Goal: Task Accomplishment & Management: Complete application form

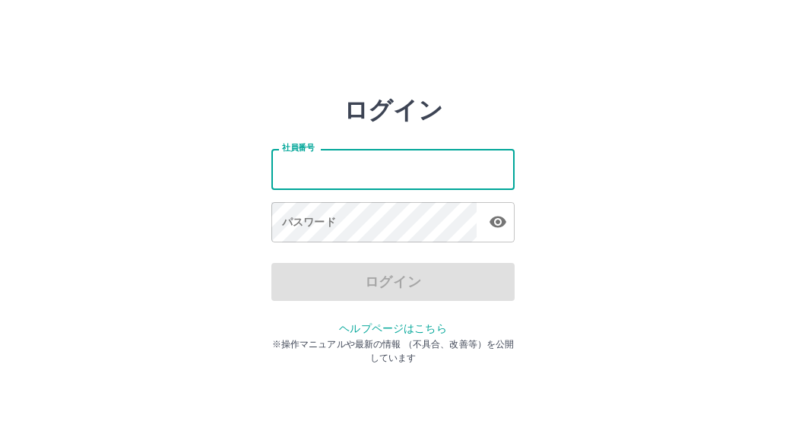
click at [378, 179] on input "社員番号" at bounding box center [392, 169] width 243 height 40
type input "*******"
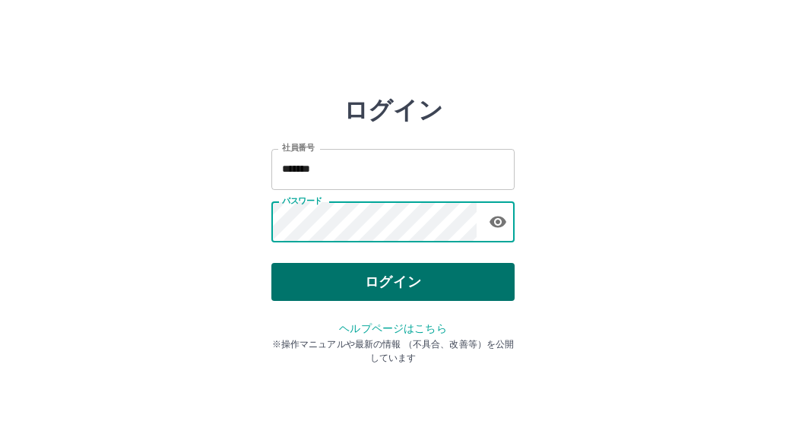
click at [423, 266] on button "ログイン" at bounding box center [392, 282] width 243 height 38
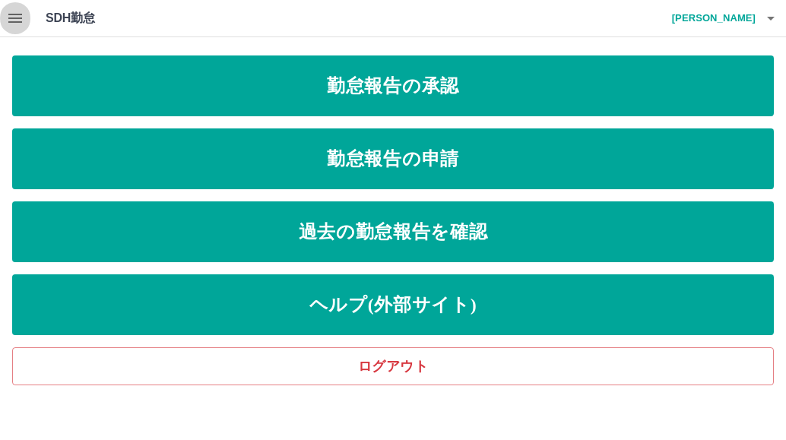
click at [15, 21] on icon "button" at bounding box center [15, 18] width 18 height 18
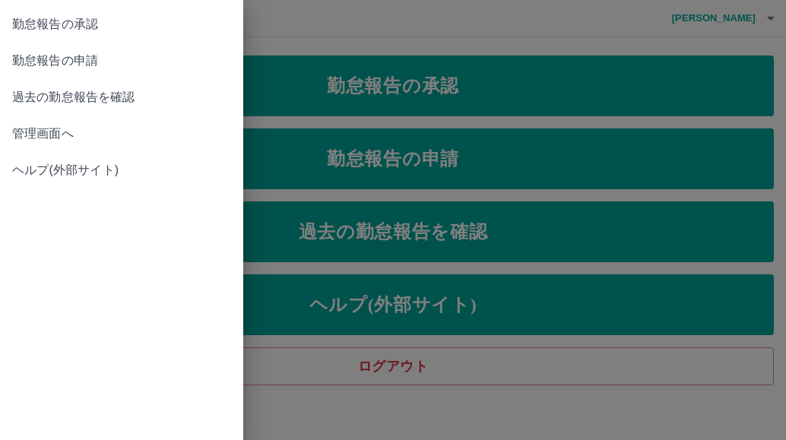
click at [346, 45] on div at bounding box center [393, 220] width 786 height 440
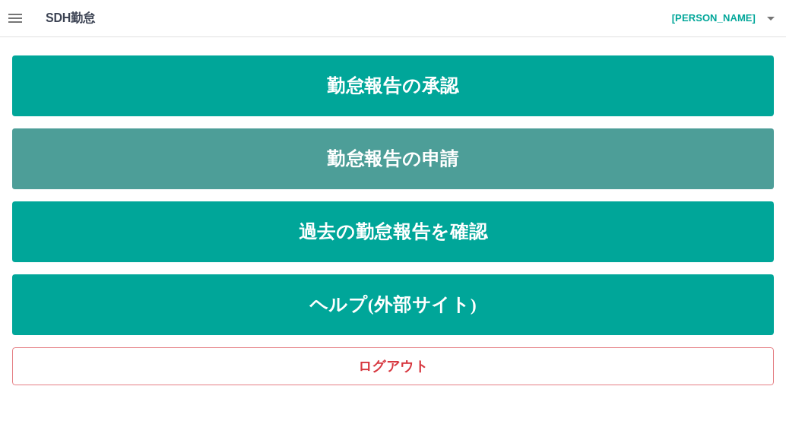
click at [334, 160] on link "勤怠報告の申請" at bounding box center [393, 158] width 762 height 61
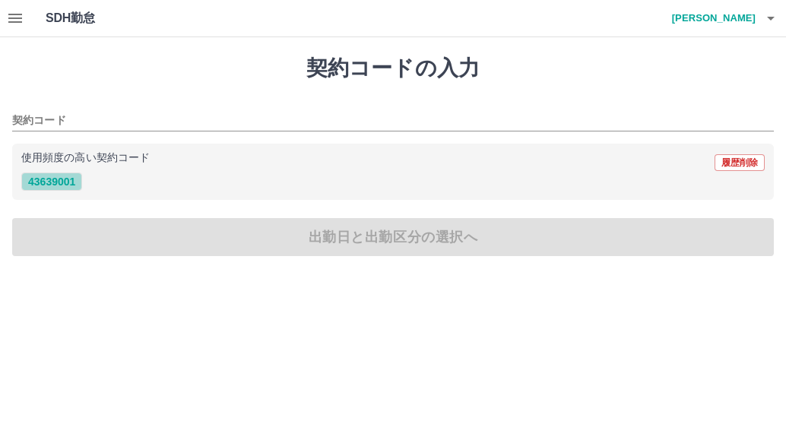
click at [48, 188] on button "43639001" at bounding box center [51, 182] width 61 height 18
type input "********"
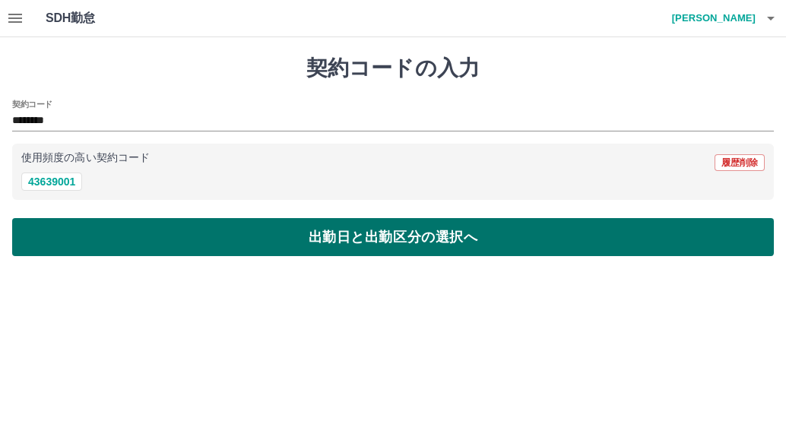
click at [52, 233] on button "出勤日と出勤区分の選択へ" at bounding box center [393, 237] width 762 height 38
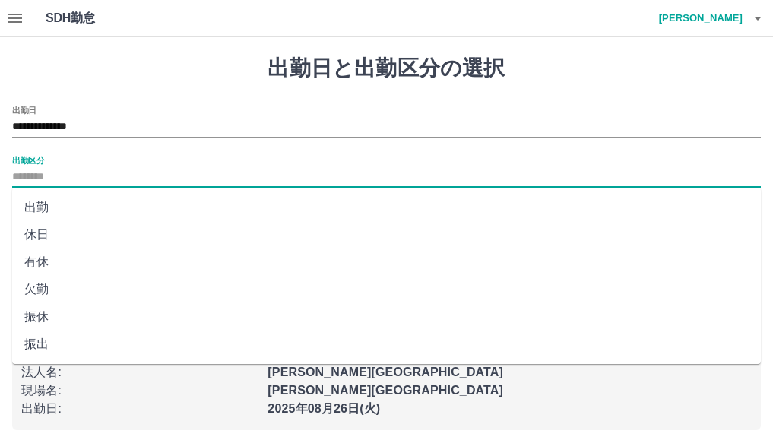
click at [38, 176] on input "出勤区分" at bounding box center [386, 177] width 749 height 19
click at [44, 203] on li "出勤" at bounding box center [386, 207] width 749 height 27
type input "**"
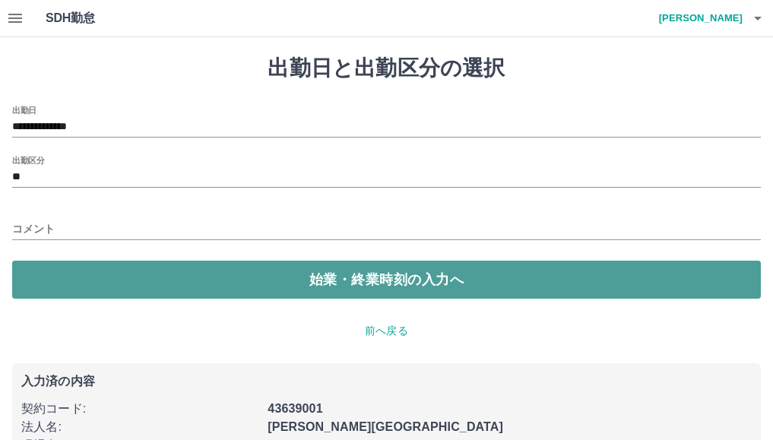
click at [62, 279] on button "始業・終業時刻の入力へ" at bounding box center [386, 280] width 749 height 38
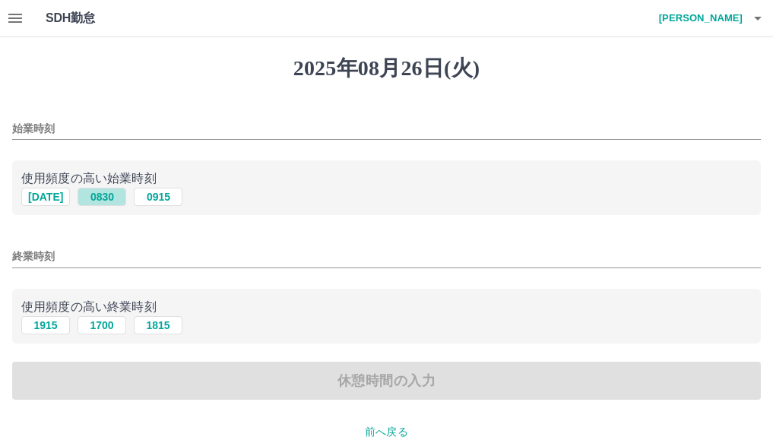
drag, startPoint x: 103, startPoint y: 194, endPoint x: 116, endPoint y: 217, distance: 26.9
click at [103, 194] on button "0830" at bounding box center [102, 197] width 49 height 18
type input "****"
click at [93, 325] on button "1700" at bounding box center [102, 325] width 49 height 18
type input "****"
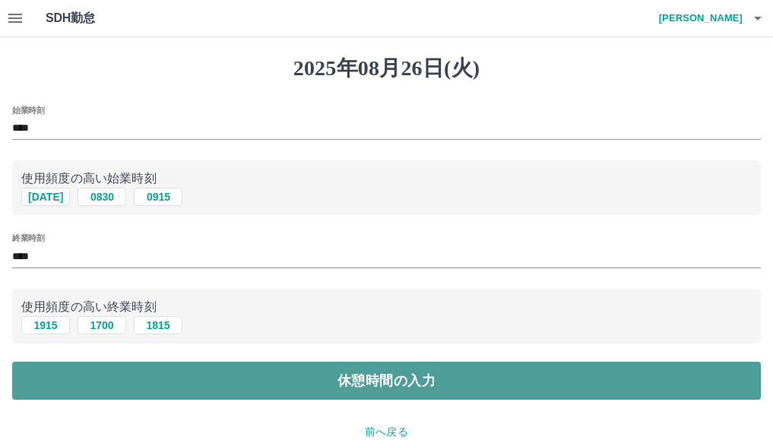
click at [74, 379] on button "休憩時間の入力" at bounding box center [386, 381] width 749 height 38
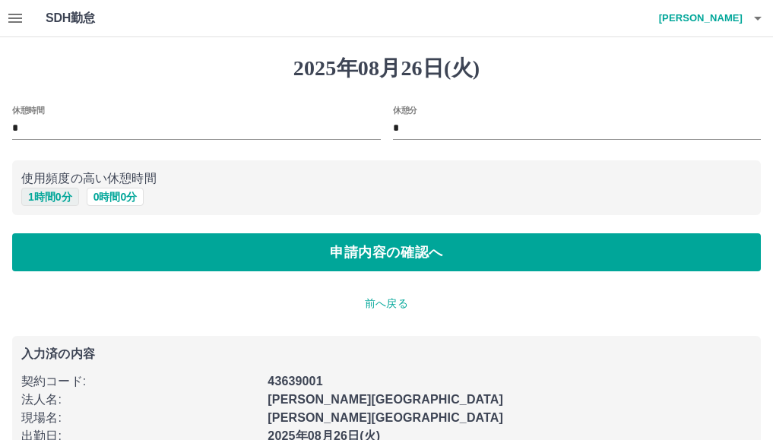
click at [49, 194] on button "1 時間 0 分" at bounding box center [50, 197] width 58 height 18
type input "*"
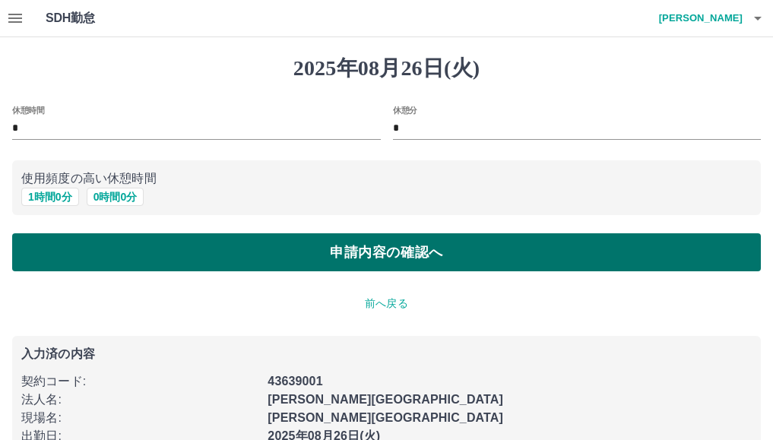
click at [51, 247] on button "申請内容の確認へ" at bounding box center [386, 252] width 749 height 38
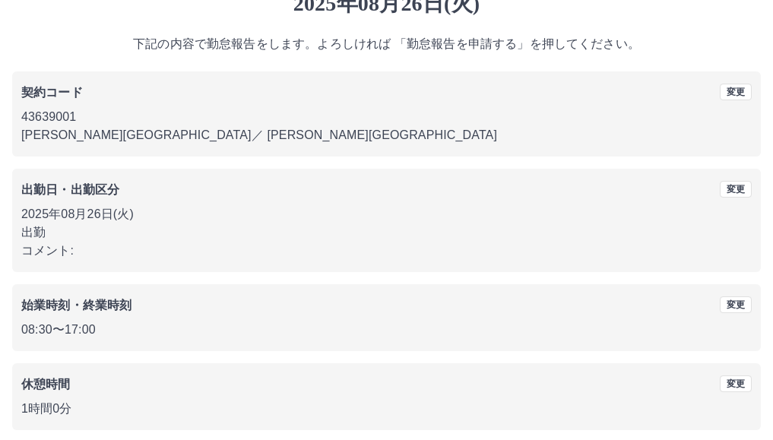
scroll to position [129, 0]
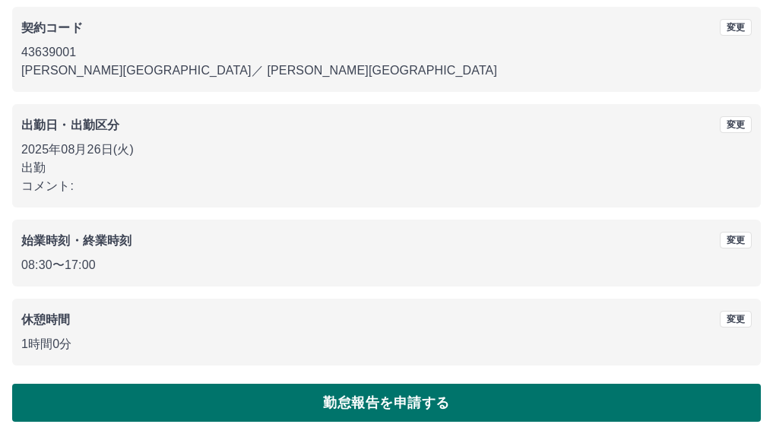
click at [303, 402] on button "勤怠報告を申請する" at bounding box center [386, 403] width 749 height 38
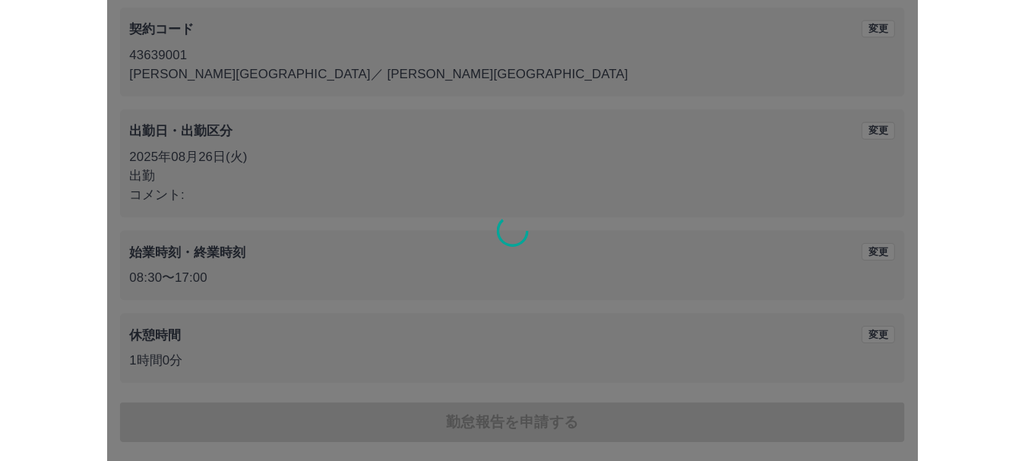
scroll to position [108, 0]
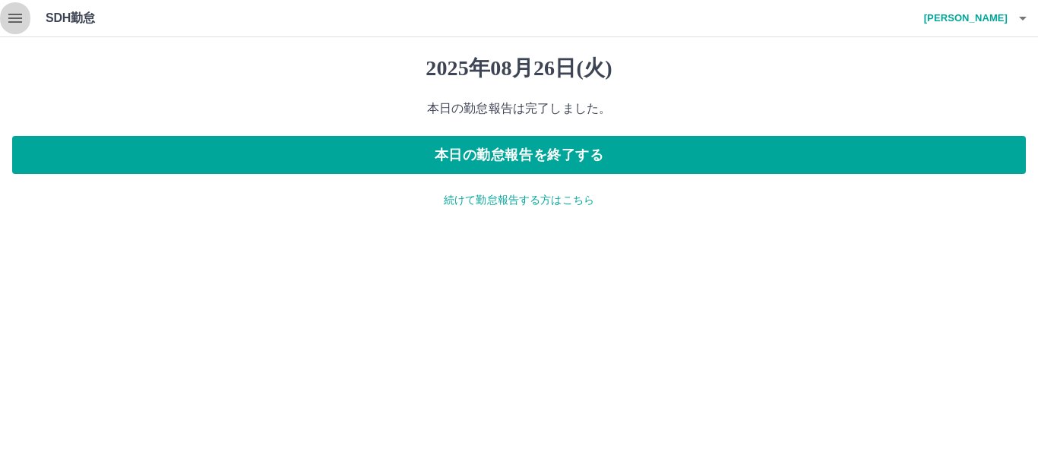
click at [14, 21] on icon "button" at bounding box center [15, 18] width 18 height 18
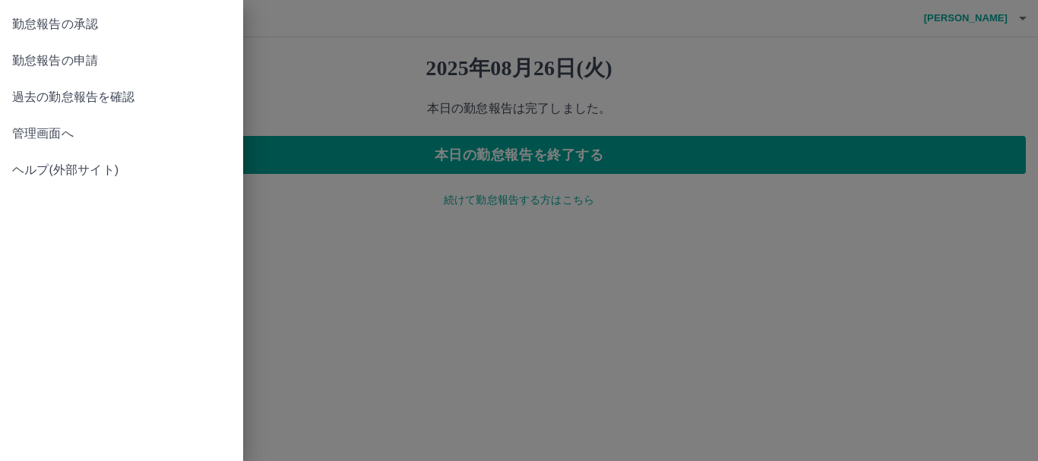
click at [29, 136] on span "管理画面へ" at bounding box center [121, 134] width 219 height 18
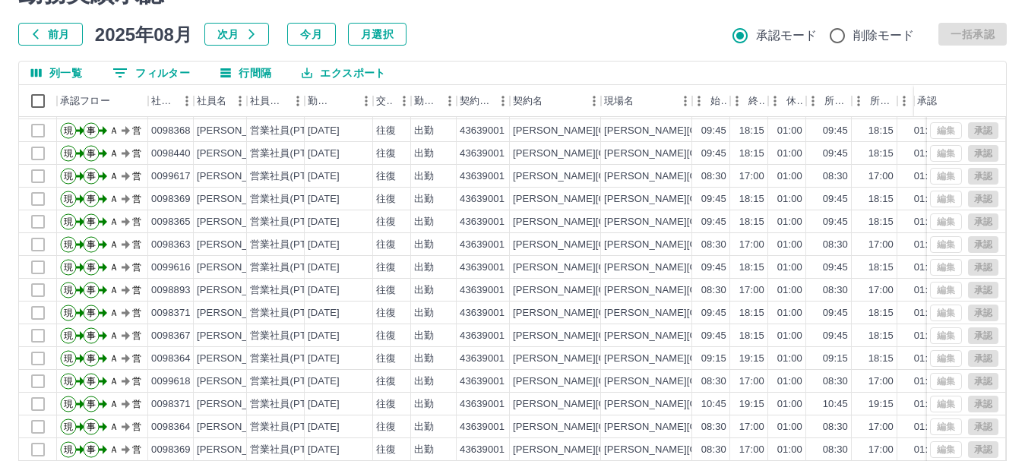
scroll to position [181, 0]
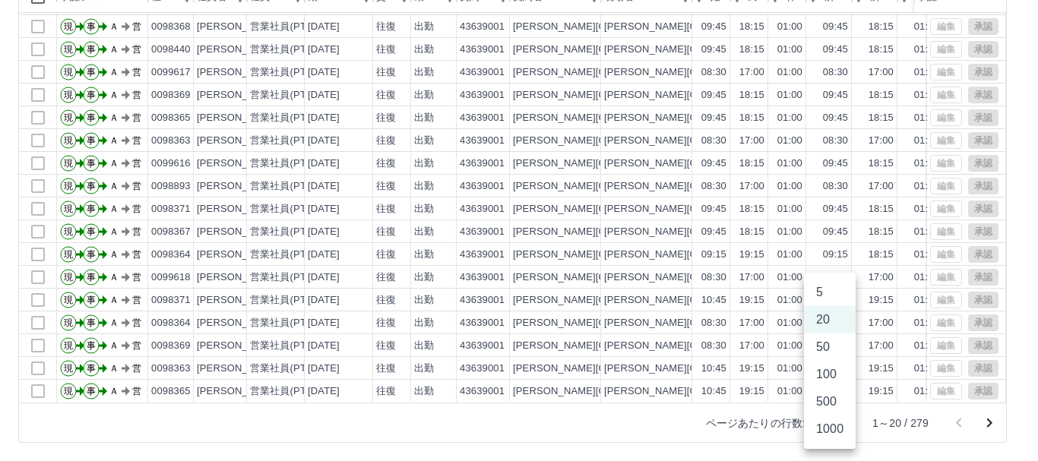
click at [785, 418] on body "SDH勤怠 [PERSON_NAME] 勤務実績承認 前月 [DATE] 次月 今月 月選択 承認モード 削除モード 一括承認 列一覧 0 フィルター 行間隔…" at bounding box center [519, 140] width 1038 height 642
click at [785, 397] on li "500" at bounding box center [830, 401] width 52 height 27
type input "***"
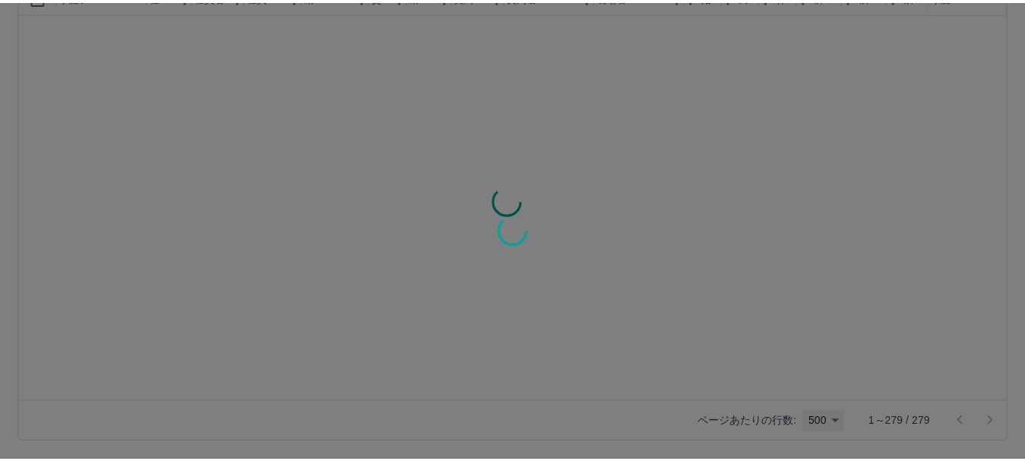
scroll to position [0, 0]
